Goal: Transaction & Acquisition: Purchase product/service

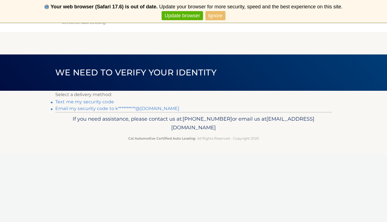
click at [97, 102] on link "Text me my security code" at bounding box center [84, 101] width 59 height 5
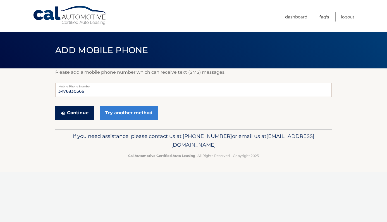
click at [84, 116] on button "Continue" at bounding box center [74, 113] width 39 height 14
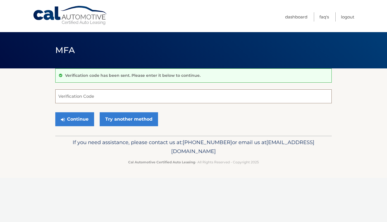
click at [78, 94] on input "Verification Code" at bounding box center [193, 96] width 276 height 14
type input "644467"
click at [80, 118] on button "Continue" at bounding box center [74, 119] width 39 height 14
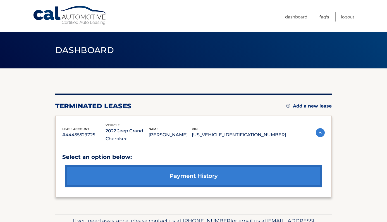
click at [287, 106] on img at bounding box center [288, 106] width 4 height 4
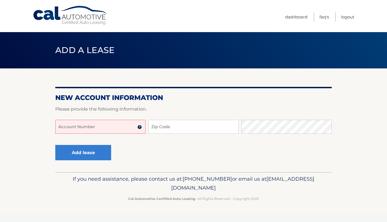
click at [115, 131] on input "Account Number" at bounding box center [100, 127] width 90 height 14
click at [79, 128] on input "4445600066" at bounding box center [100, 127] width 90 height 14
type input "444560066"
drag, startPoint x: 90, startPoint y: 127, endPoint x: 1, endPoint y: 126, distance: 88.5
click at [1, 126] on section "New Account Information Please provide the following information. 444560066 Acc…" at bounding box center [193, 120] width 387 height 104
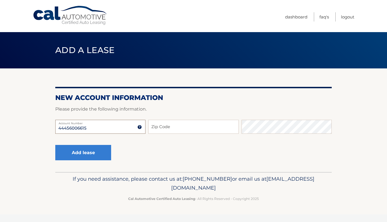
type input "44456006615"
click at [170, 126] on input "Zip Code" at bounding box center [193, 127] width 90 height 14
type input "11385"
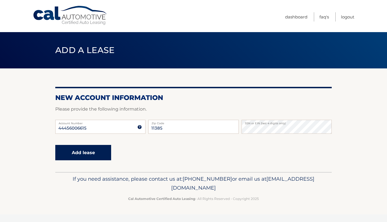
click at [96, 148] on button "Add lease" at bounding box center [83, 152] width 56 height 15
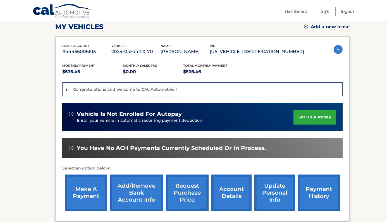
scroll to position [81, 0]
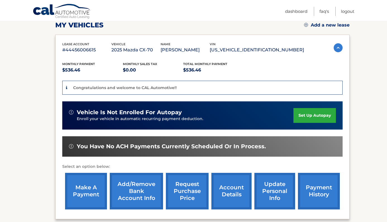
click at [81, 194] on link "make a payment" at bounding box center [86, 191] width 42 height 37
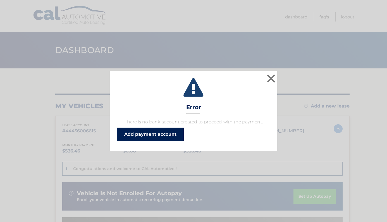
click at [145, 135] on link "Add payment account" at bounding box center [150, 134] width 67 height 13
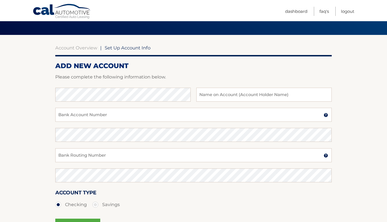
scroll to position [33, 0]
click at [202, 95] on input "text" at bounding box center [263, 95] width 135 height 14
type input "Robert Krezlewicz"
click at [102, 114] on input "Bank Account Number" at bounding box center [193, 115] width 276 height 14
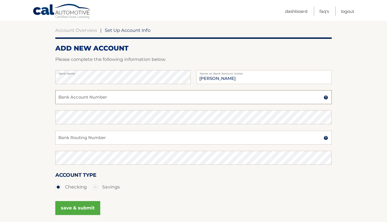
scroll to position [51, 0]
click at [96, 187] on label "Savings" at bounding box center [105, 186] width 27 height 11
click at [96, 187] on input "Savings" at bounding box center [98, 185] width 6 height 9
radio input "true"
click at [62, 186] on label "Checking" at bounding box center [71, 186] width 32 height 11
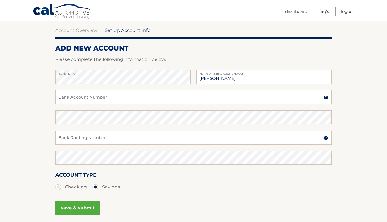
click at [62, 186] on input "Checking" at bounding box center [61, 185] width 6 height 9
radio input "true"
click at [85, 97] on input "Bank Account Number" at bounding box center [193, 97] width 276 height 14
type input "3050002194678"
click at [83, 136] on input "Bank Routing Number" at bounding box center [193, 138] width 276 height 14
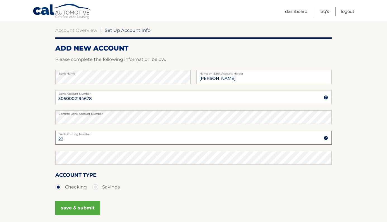
type input "226082022"
click at [77, 211] on button "save & submit" at bounding box center [77, 208] width 45 height 14
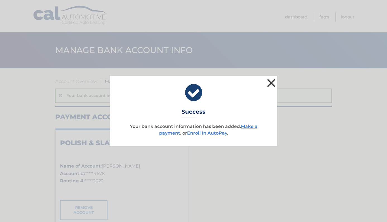
click at [272, 83] on button "×" at bounding box center [270, 82] width 11 height 11
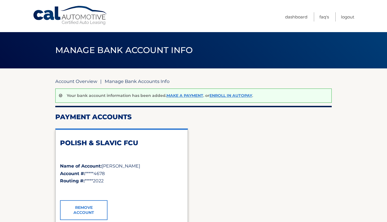
click at [78, 81] on link "Account Overview" at bounding box center [76, 81] width 42 height 6
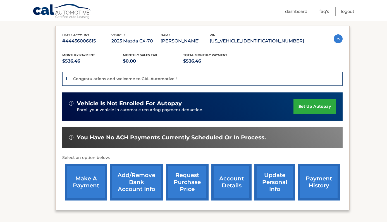
scroll to position [90, 0]
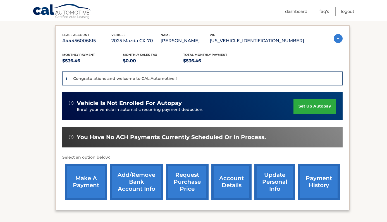
click at [86, 188] on link "make a payment" at bounding box center [86, 182] width 42 height 37
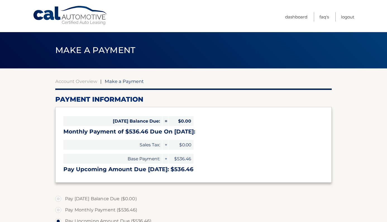
select select "OTkwZjNlNWMtZmNmMy00MDNmLWFhNmQtZjhjZTc2NDYwZjNj"
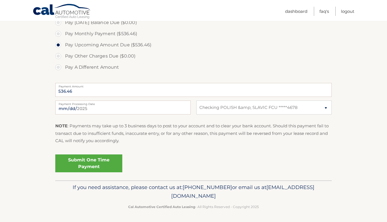
scroll to position [176, 0]
click at [100, 163] on link "Submit One Time Payment" at bounding box center [88, 164] width 67 height 18
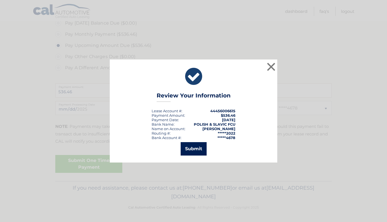
click at [197, 150] on button "Submit" at bounding box center [194, 148] width 26 height 13
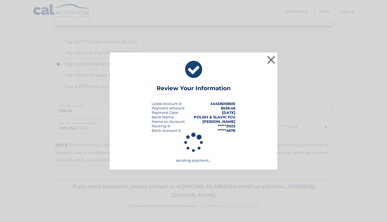
scroll to position [155, 0]
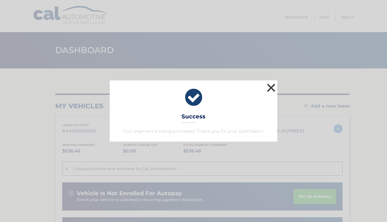
click at [271, 87] on button "×" at bounding box center [270, 87] width 11 height 11
